Goal: Task Accomplishment & Management: Manage account settings

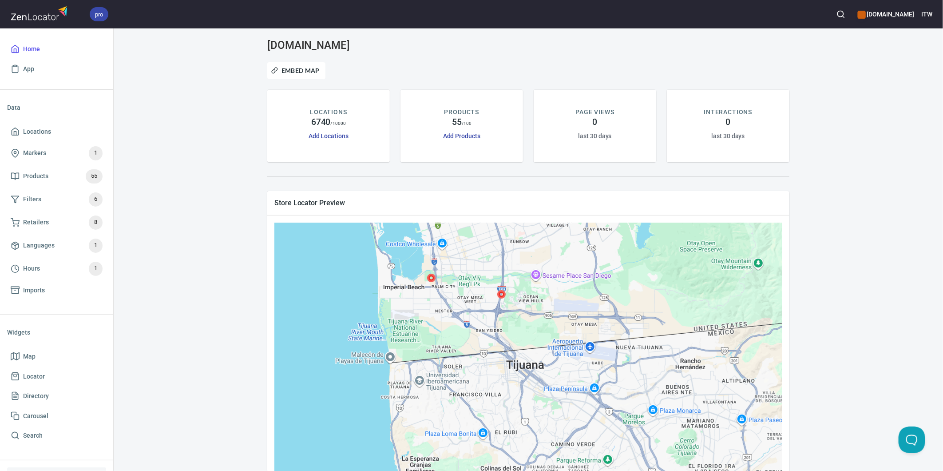
click at [205, 214] on div "www.paslode.com Embed Map LOCATIONS 6740 / 10000 Add Locations PRODUCTS 55 / 10…" at bounding box center [528, 278] width 808 height 478
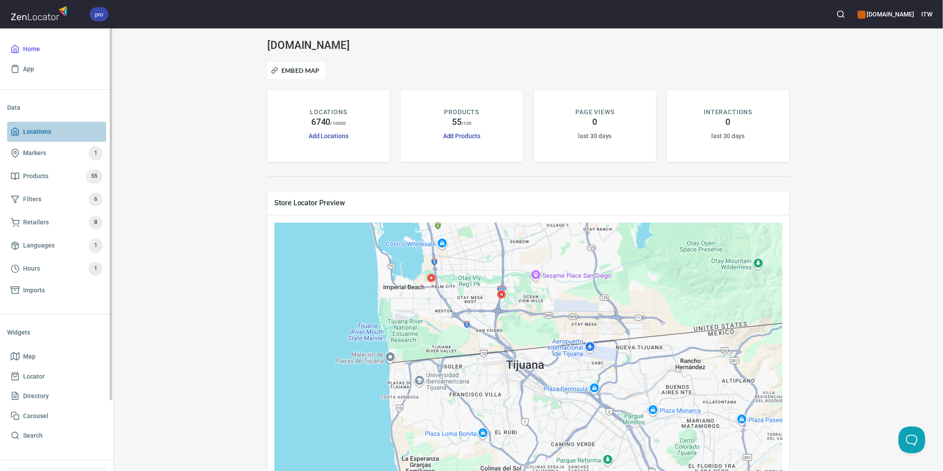
click at [40, 131] on span "Locations" at bounding box center [37, 131] width 28 height 11
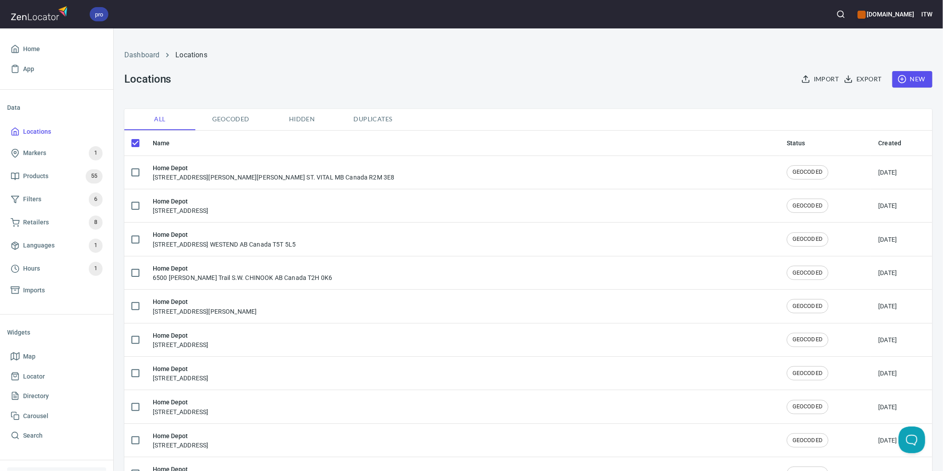
checkbox input "false"
click at [317, 74] on div "Dashboard Locations Locations Import Export New" at bounding box center [528, 69] width 819 height 70
click at [383, 49] on div "Dashboard Locations" at bounding box center [528, 54] width 819 height 21
click at [48, 179] on span "Products 55" at bounding box center [57, 176] width 92 height 14
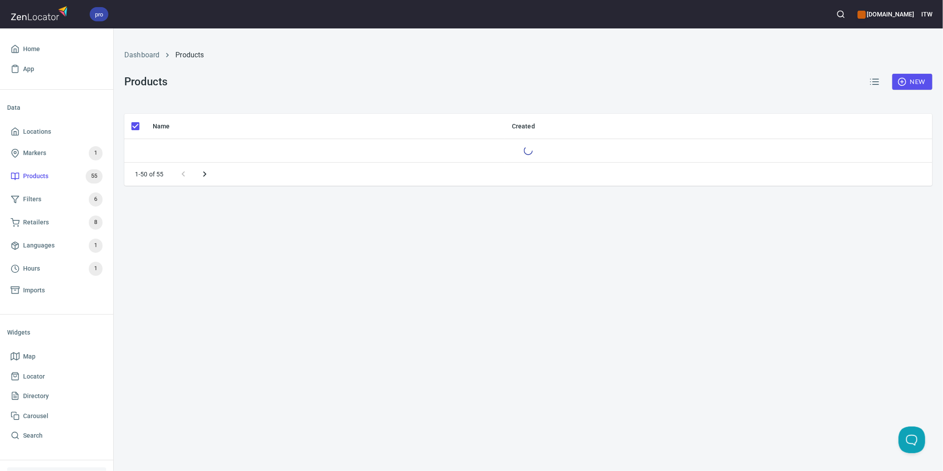
checkbox input "false"
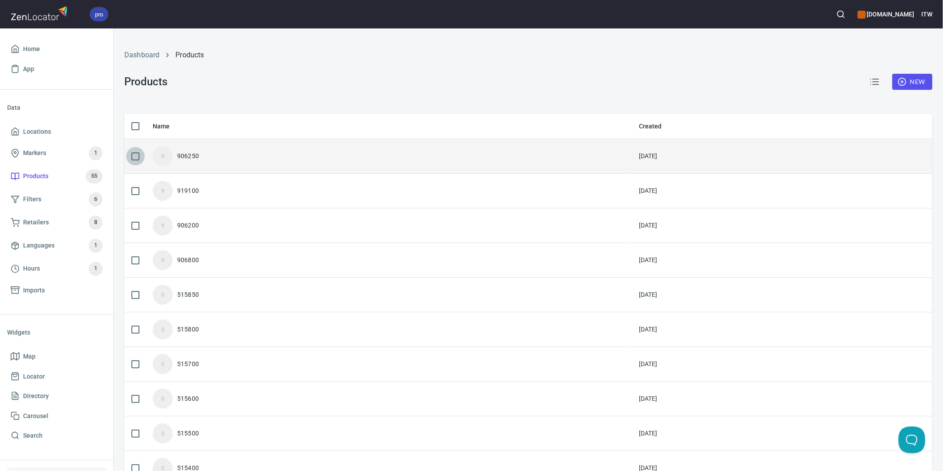
click at [135, 152] on input "checkbox" at bounding box center [135, 156] width 19 height 19
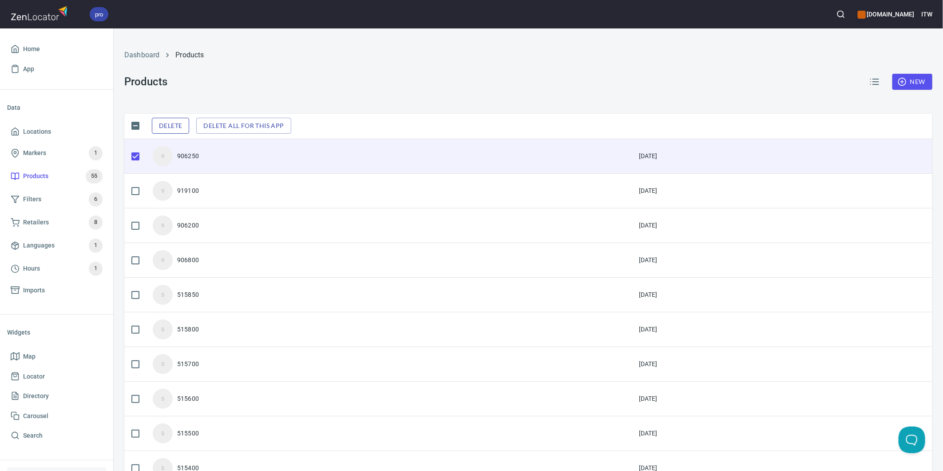
click at [169, 121] on span "Delete" at bounding box center [170, 125] width 23 height 11
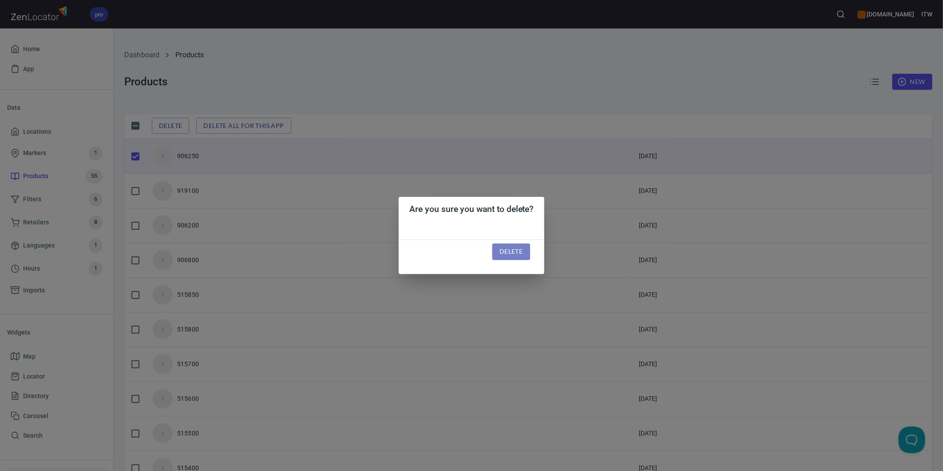
click at [519, 251] on span "Delete" at bounding box center [511, 251] width 23 height 11
checkbox input "false"
